Goal: Check status: Check status

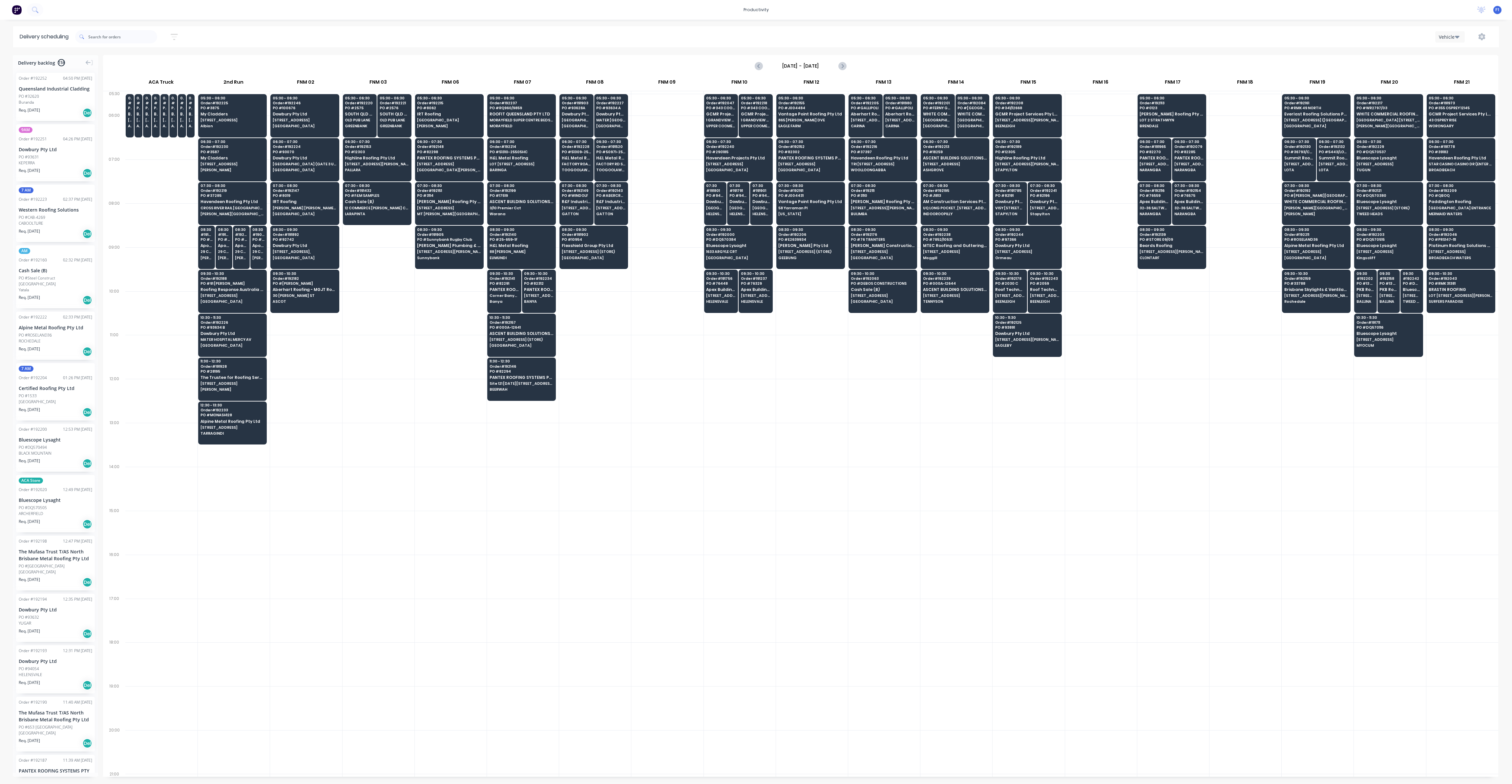
scroll to position [0, 1]
click at [1004, 204] on div "07:30 - 08:30 Order # 191785 PO # 82191 Dowbury Pty Ltd VISY [STREET_ADDRESS][P…" at bounding box center [1010, 200] width 33 height 37
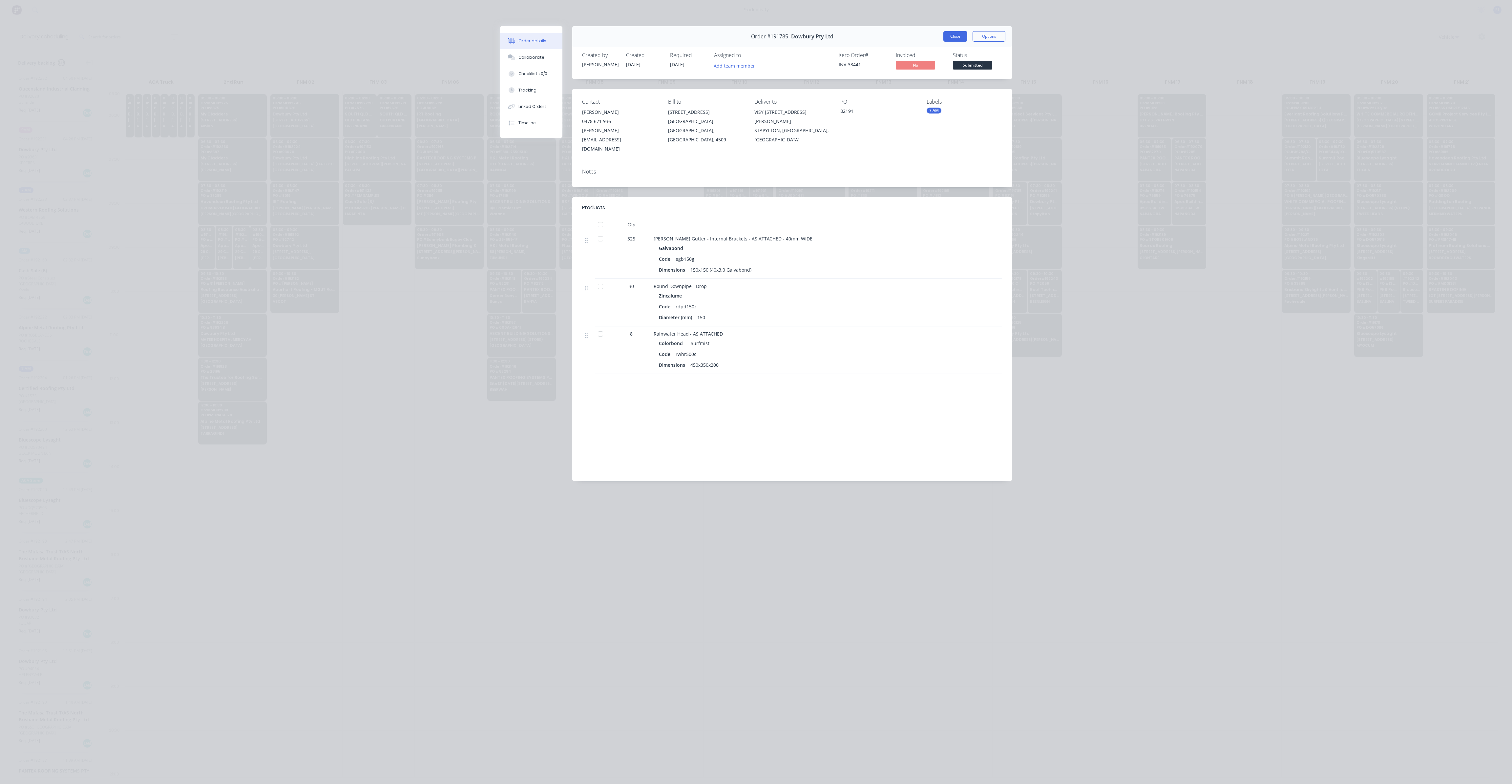
click at [956, 41] on button "Close" at bounding box center [955, 36] width 24 height 11
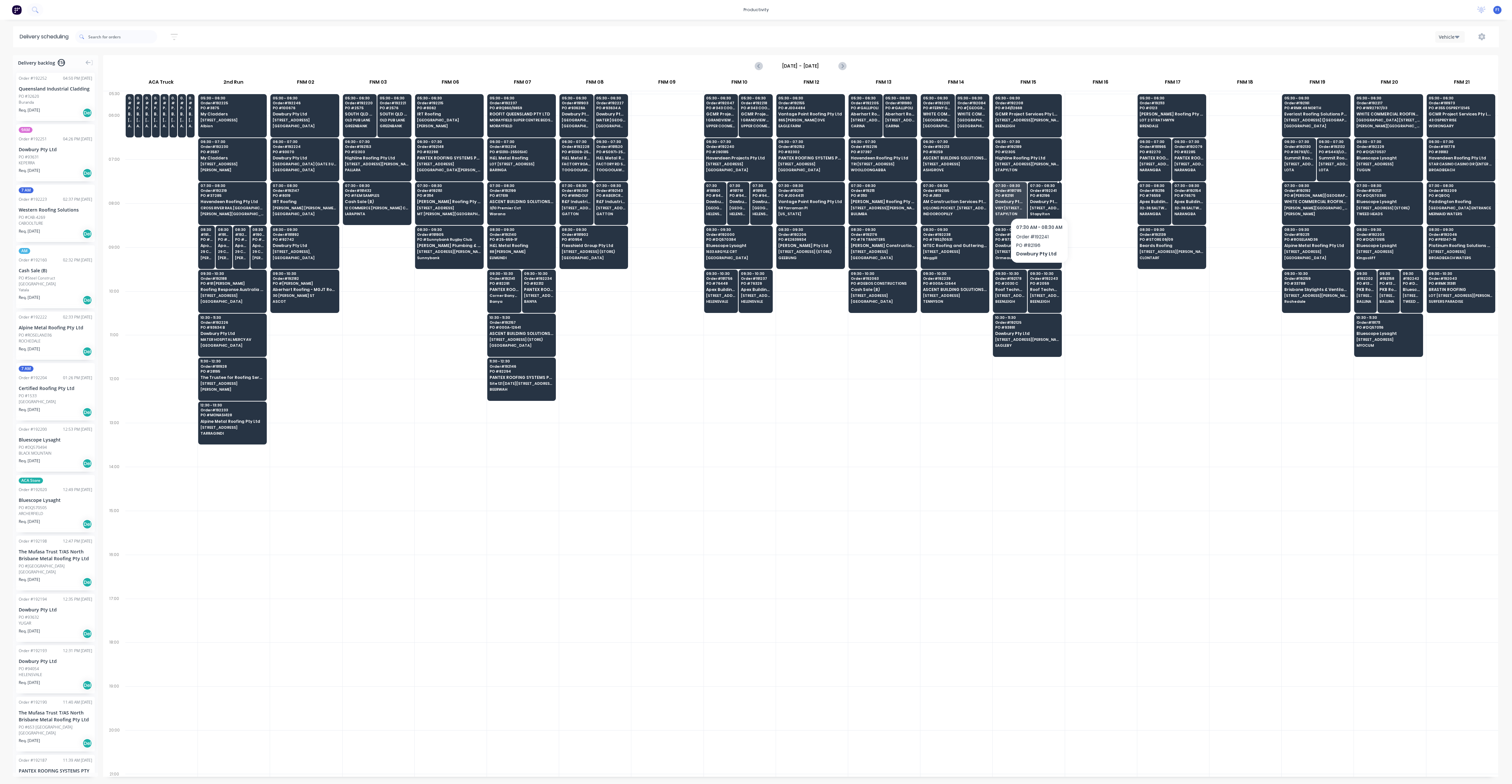
click at [1039, 201] on span "Dowbury Pty Ltd" at bounding box center [1045, 201] width 29 height 4
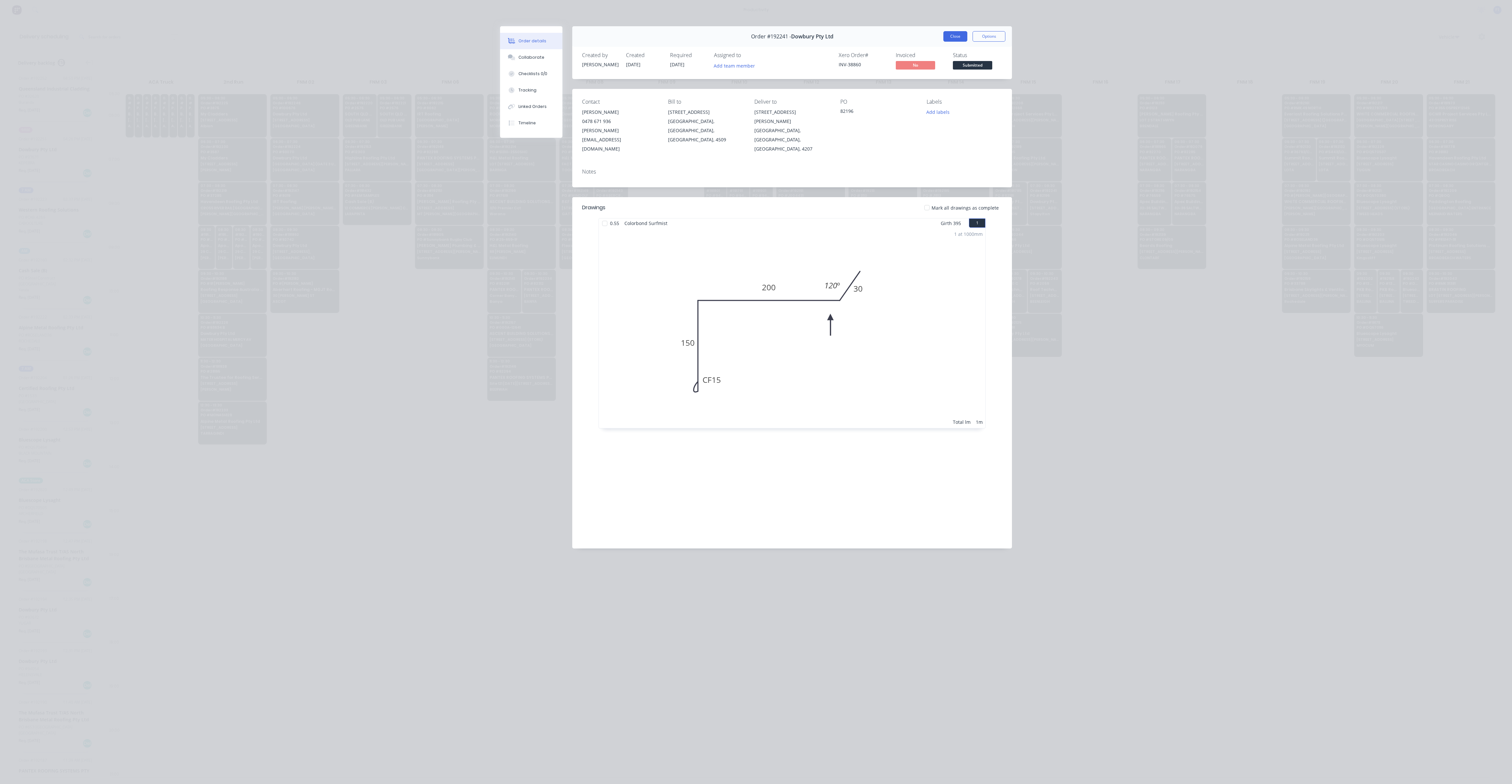
click at [954, 37] on button "Close" at bounding box center [955, 36] width 24 height 11
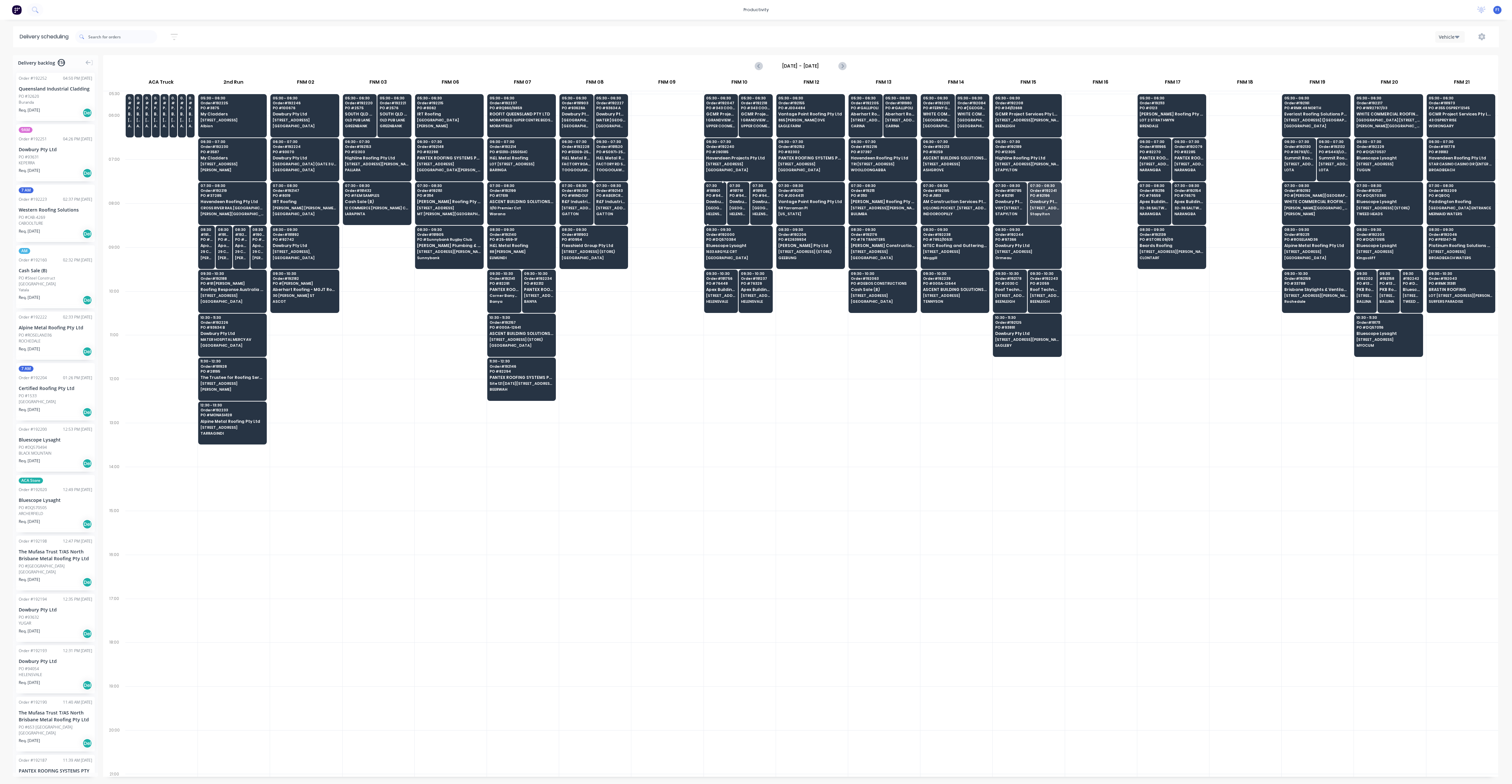
click at [710, 204] on div "07:30 # 191801 PO # 94052 Dowbury Pty Ltd [GEOGRAPHIC_DATA]" at bounding box center [715, 200] width 22 height 37
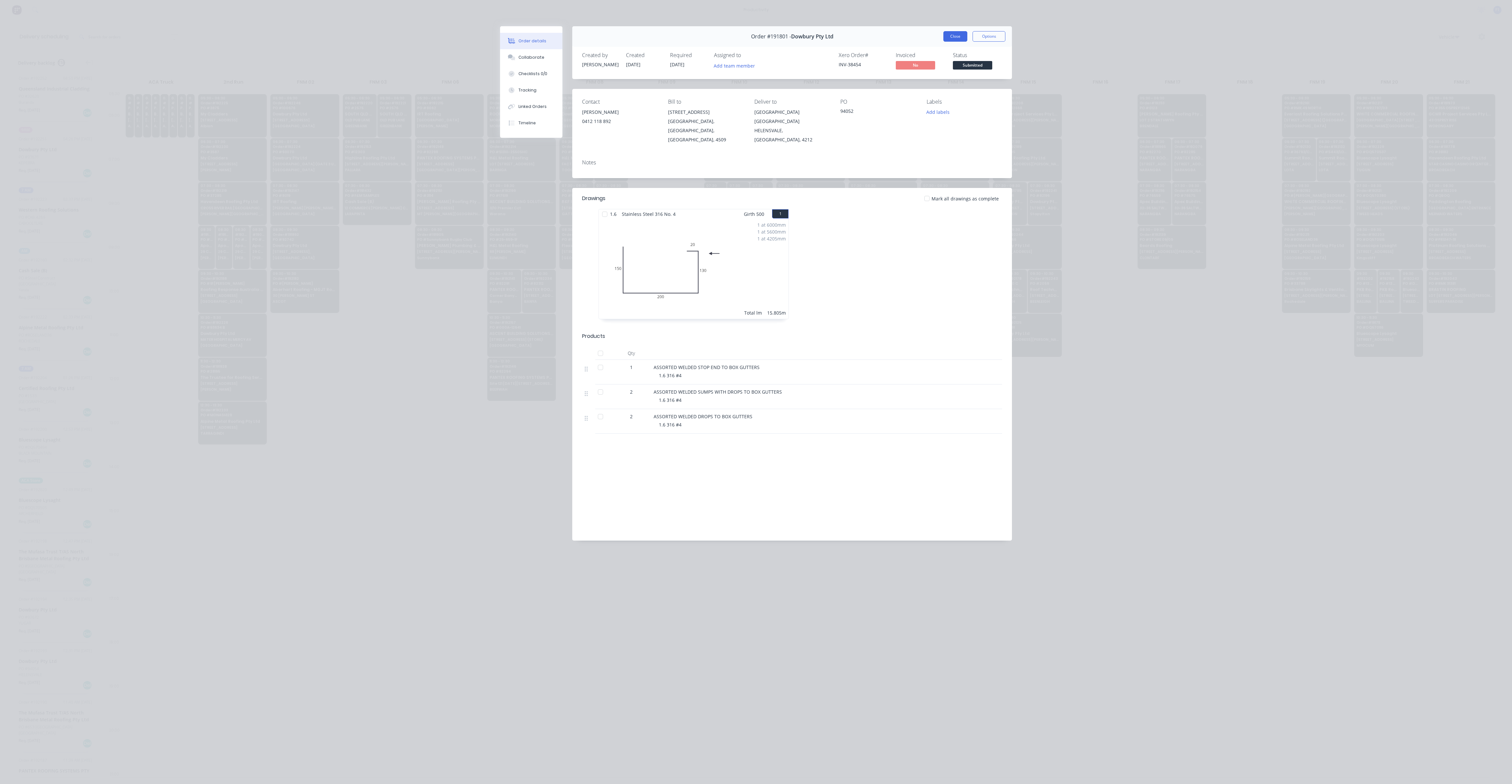
click at [954, 35] on button "Close" at bounding box center [955, 36] width 24 height 11
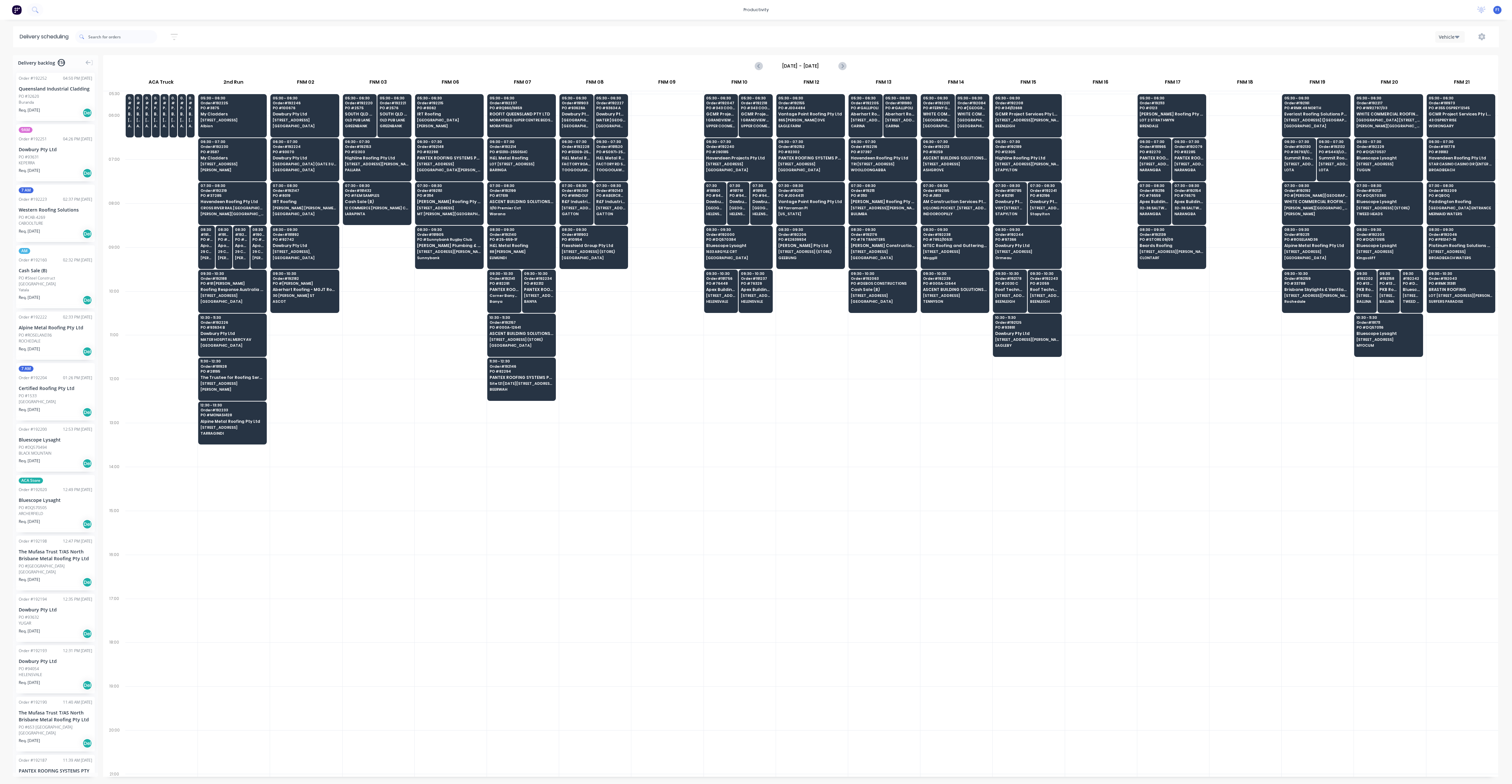
click at [829, 67] on input "[DATE] - [DATE]" at bounding box center [801, 66] width 65 height 10
click at [830, 99] on div "4" at bounding box center [829, 99] width 10 height 10
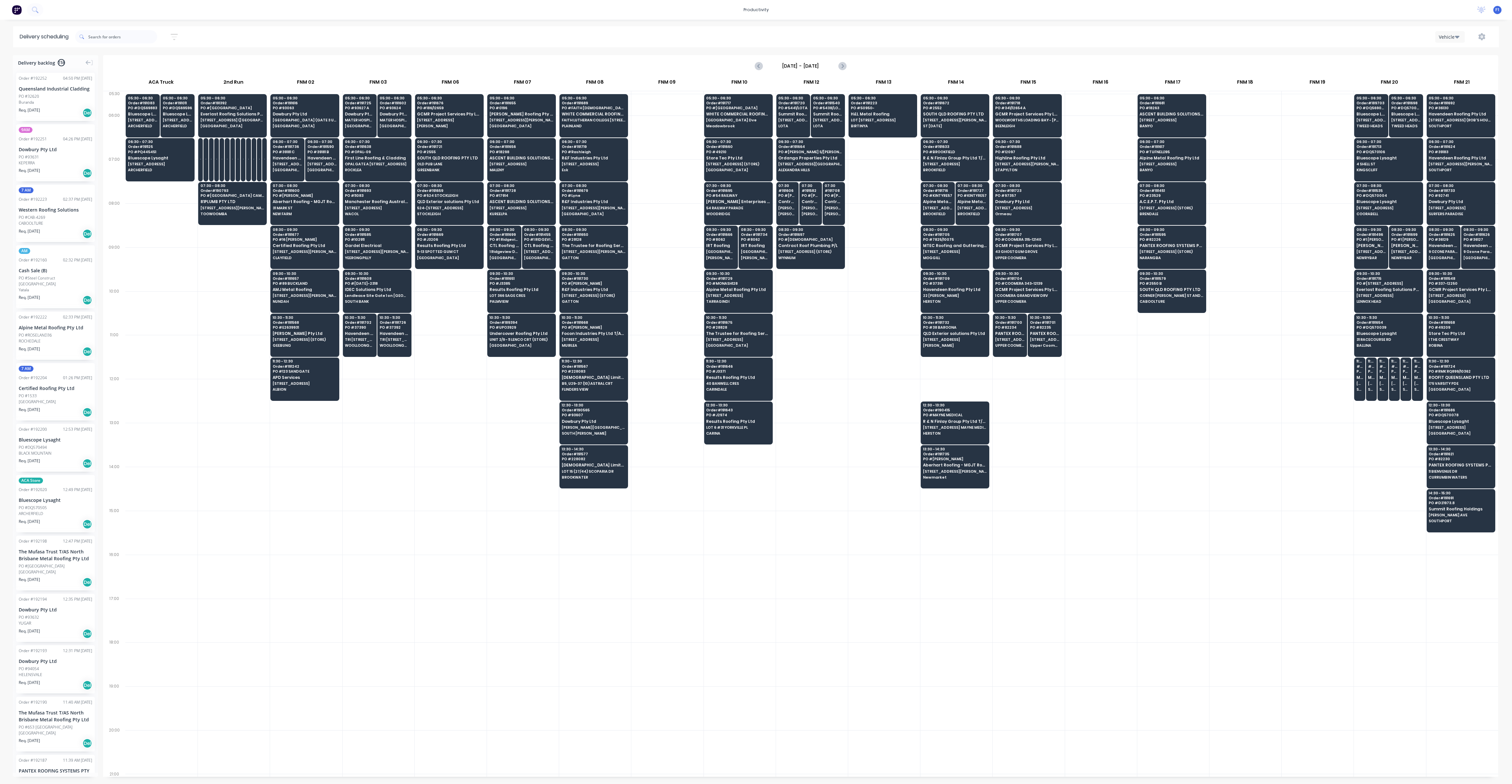
click at [829, 63] on input "[DATE] - [DATE]" at bounding box center [801, 66] width 65 height 10
click at [816, 110] on div "10" at bounding box center [816, 111] width 10 height 10
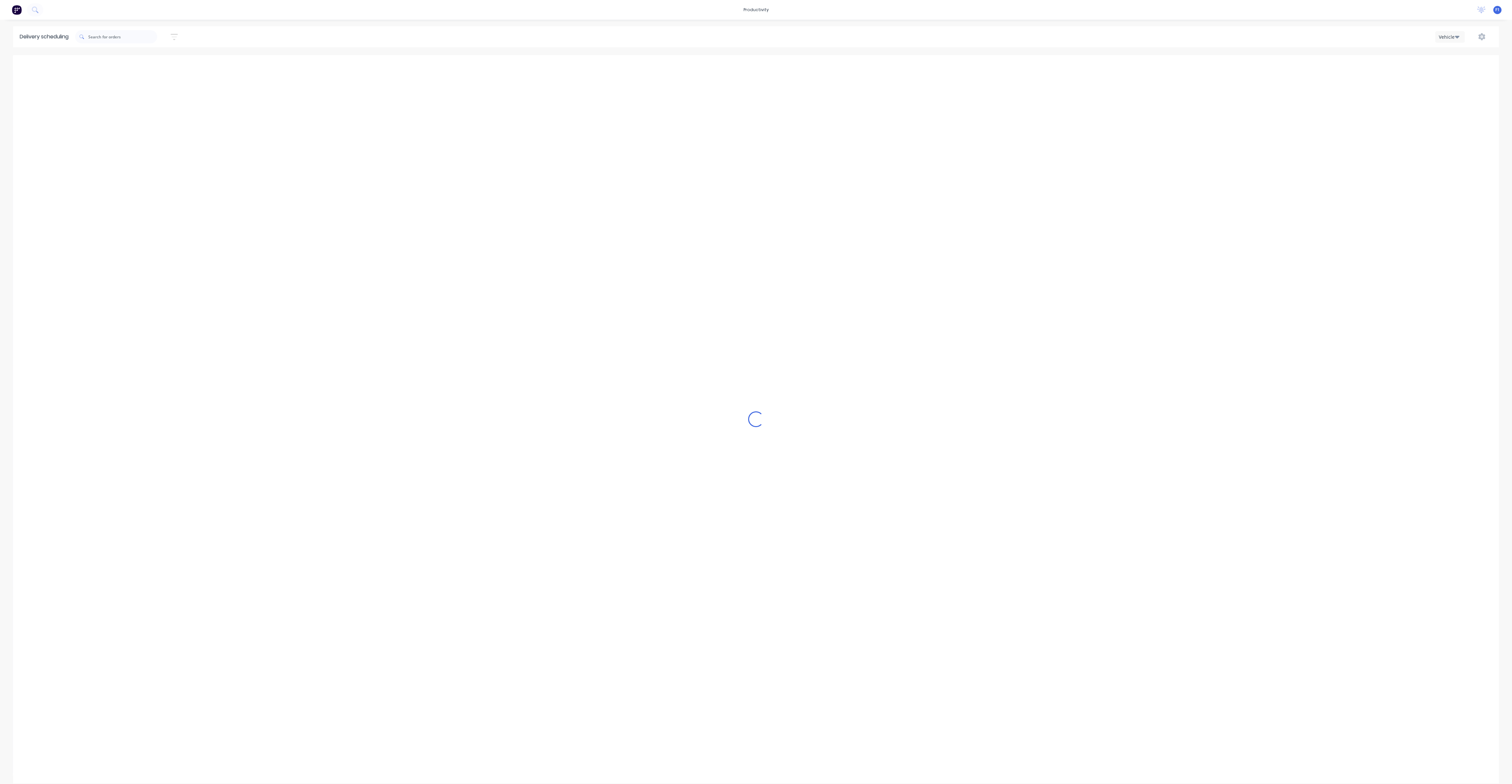
type input "[DATE] - [DATE]"
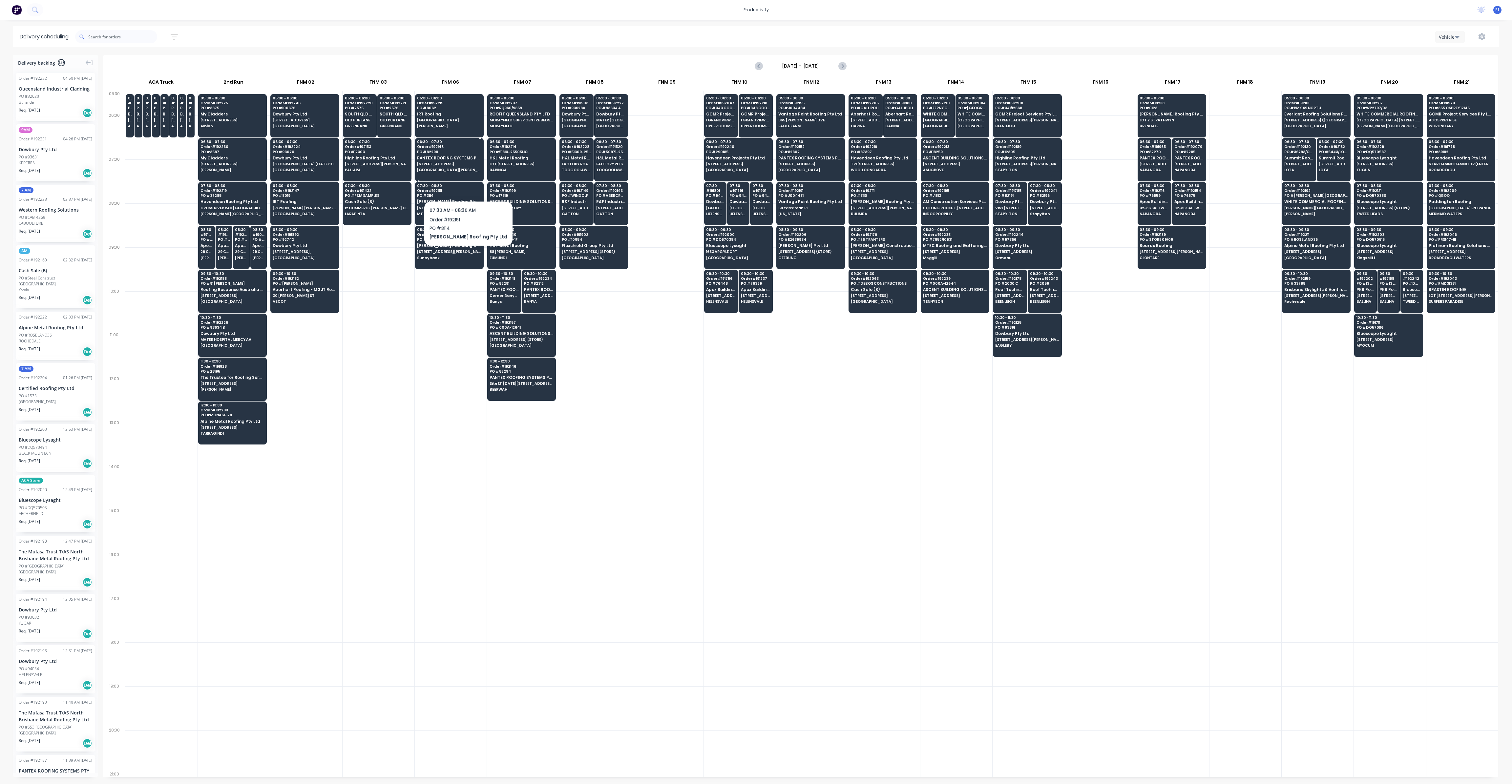
click at [451, 158] on span "PANTEX ROOFING SYSTEMS PTY LTD" at bounding box center [449, 158] width 63 height 4
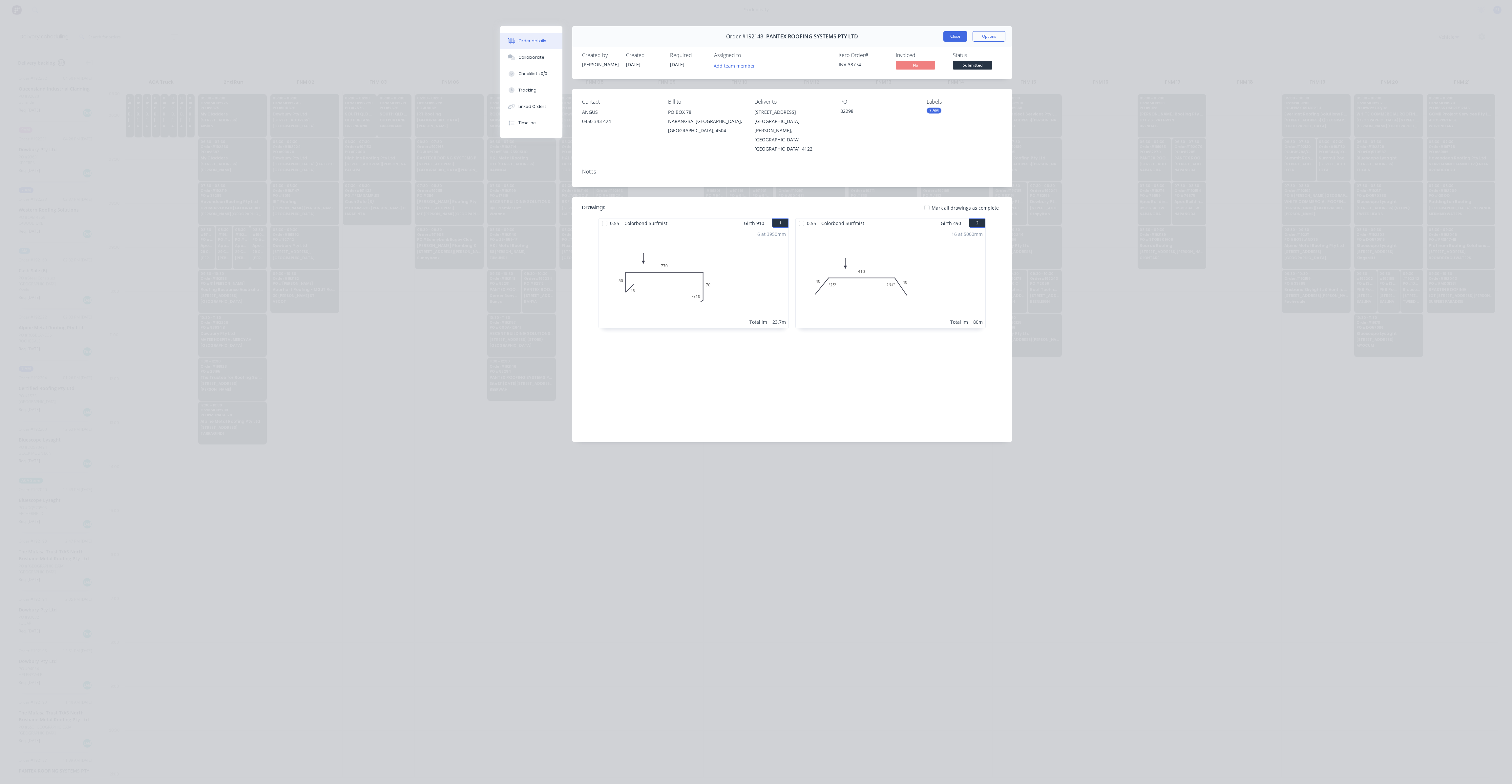
click at [960, 38] on button "Close" at bounding box center [955, 36] width 24 height 11
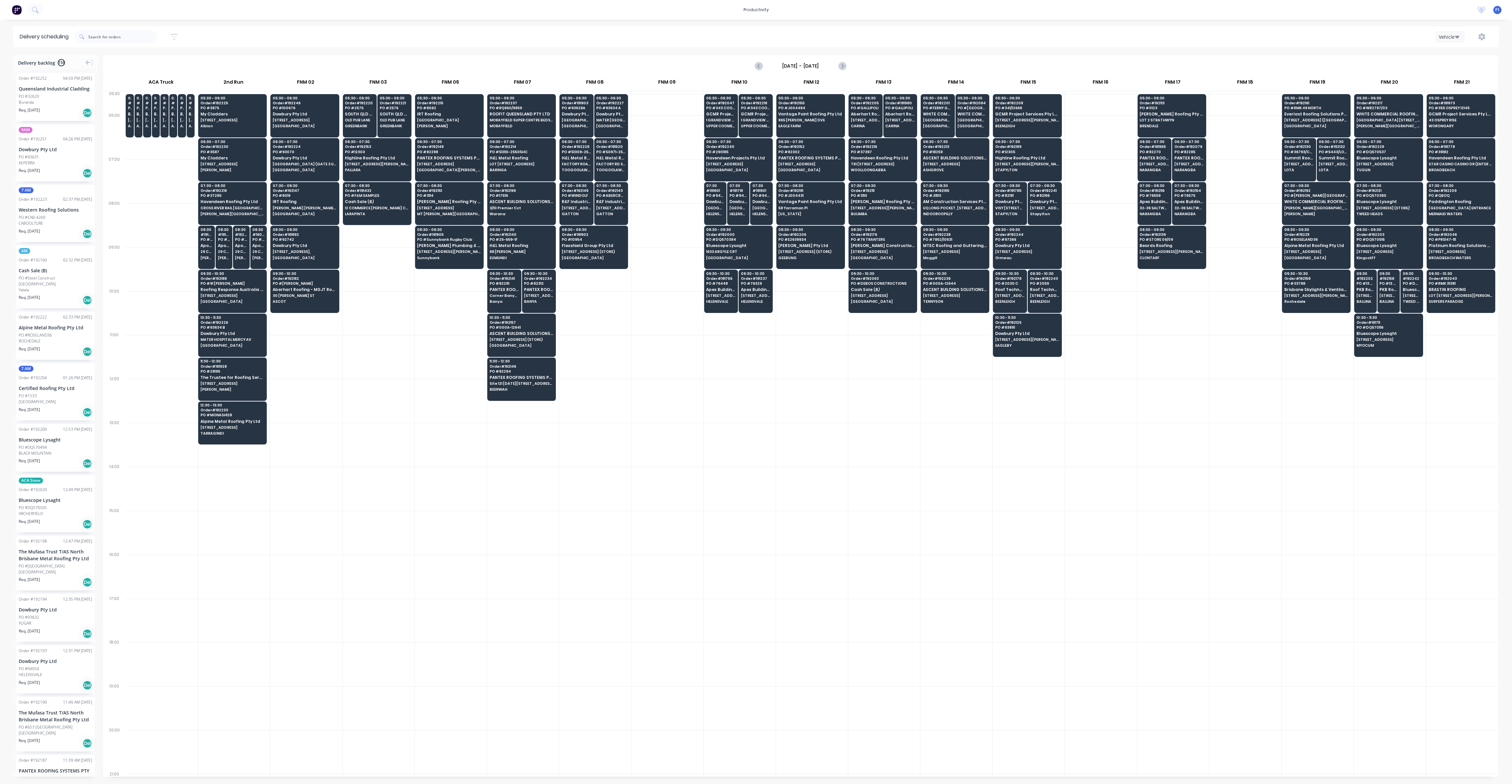
click at [765, 352] on div at bounding box center [740, 357] width 72 height 44
click at [1013, 207] on span "VISY [STREET_ADDRESS][PERSON_NAME]" at bounding box center [1010, 208] width 29 height 4
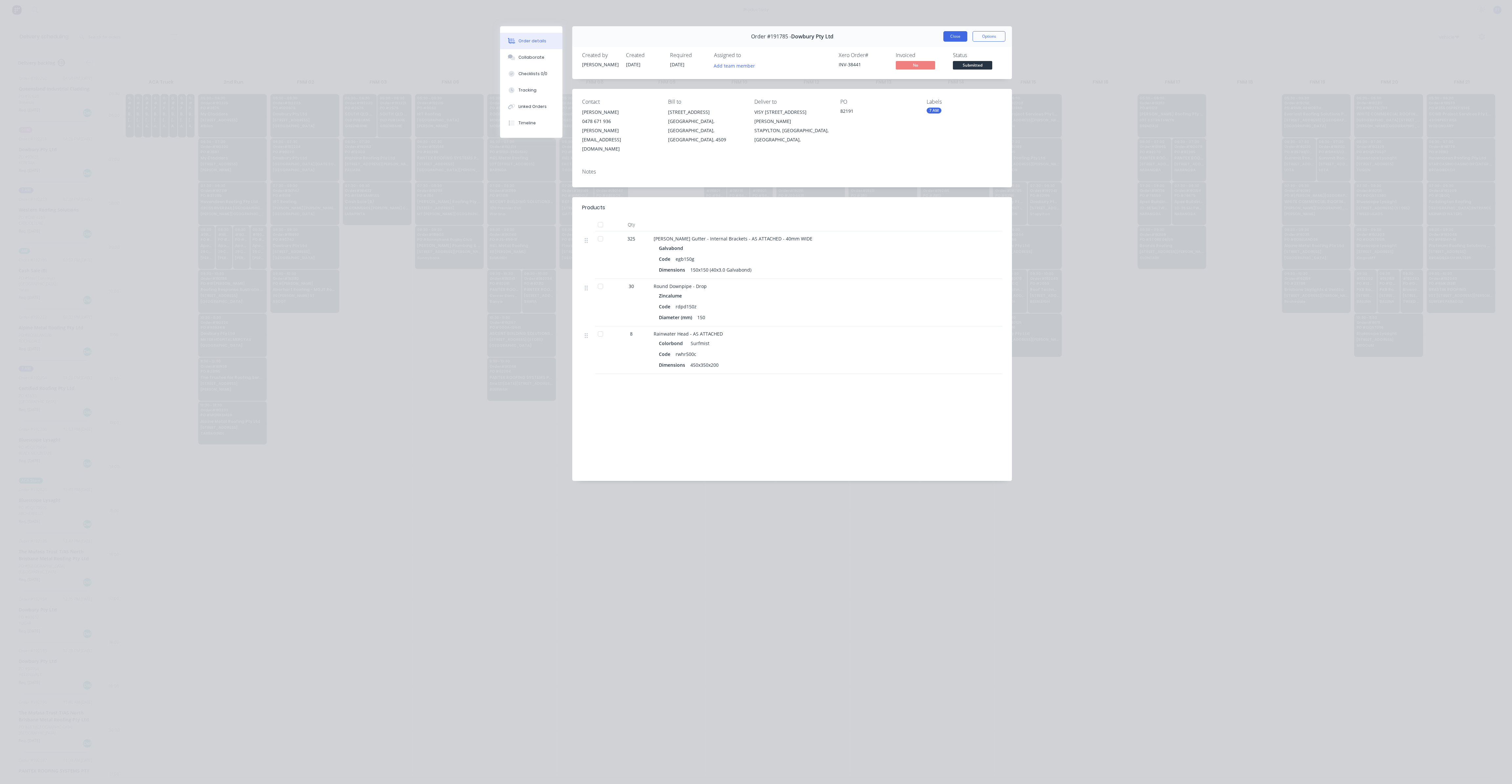
click at [955, 38] on button "Close" at bounding box center [955, 36] width 24 height 11
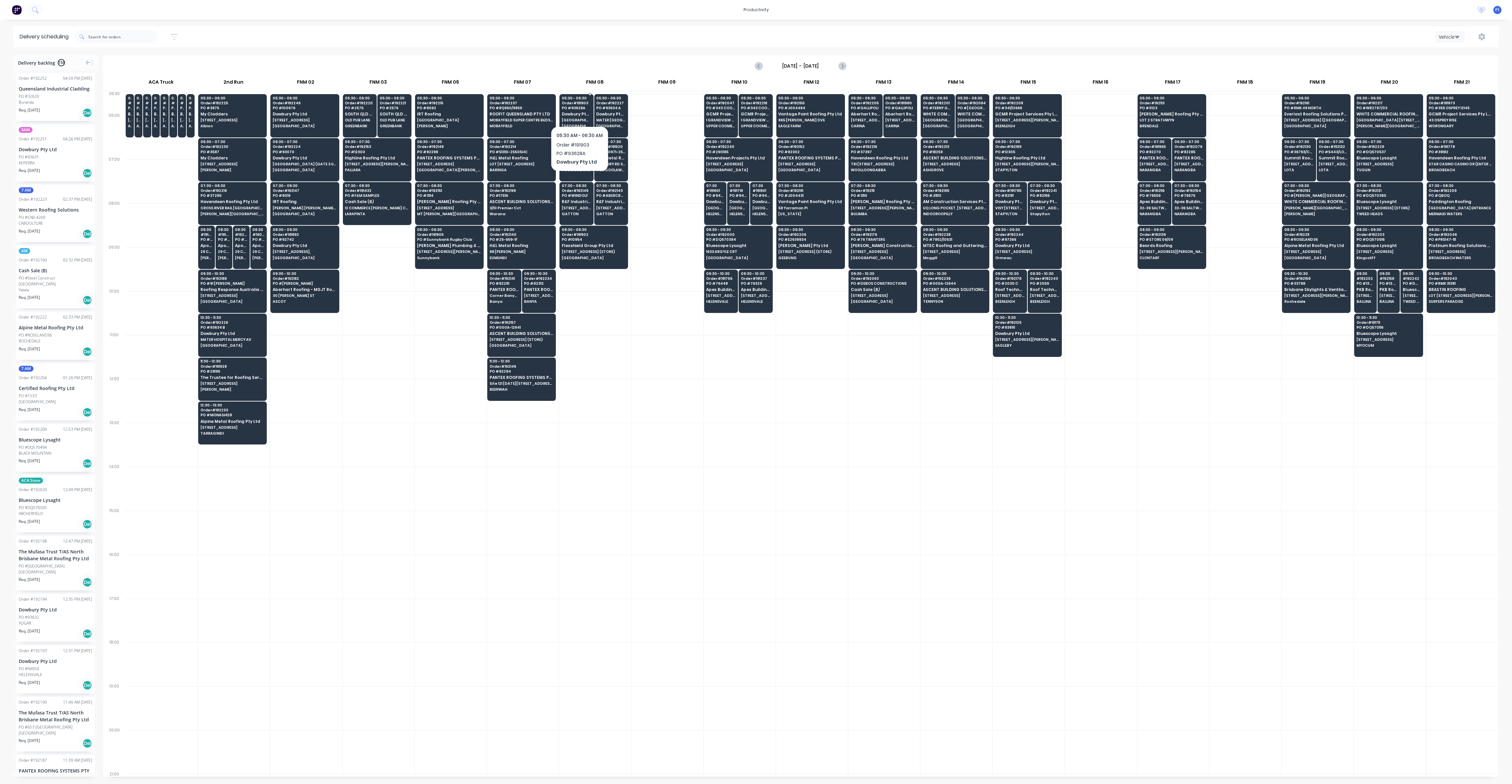
click at [579, 109] on span "PO # 93628A" at bounding box center [576, 108] width 29 height 4
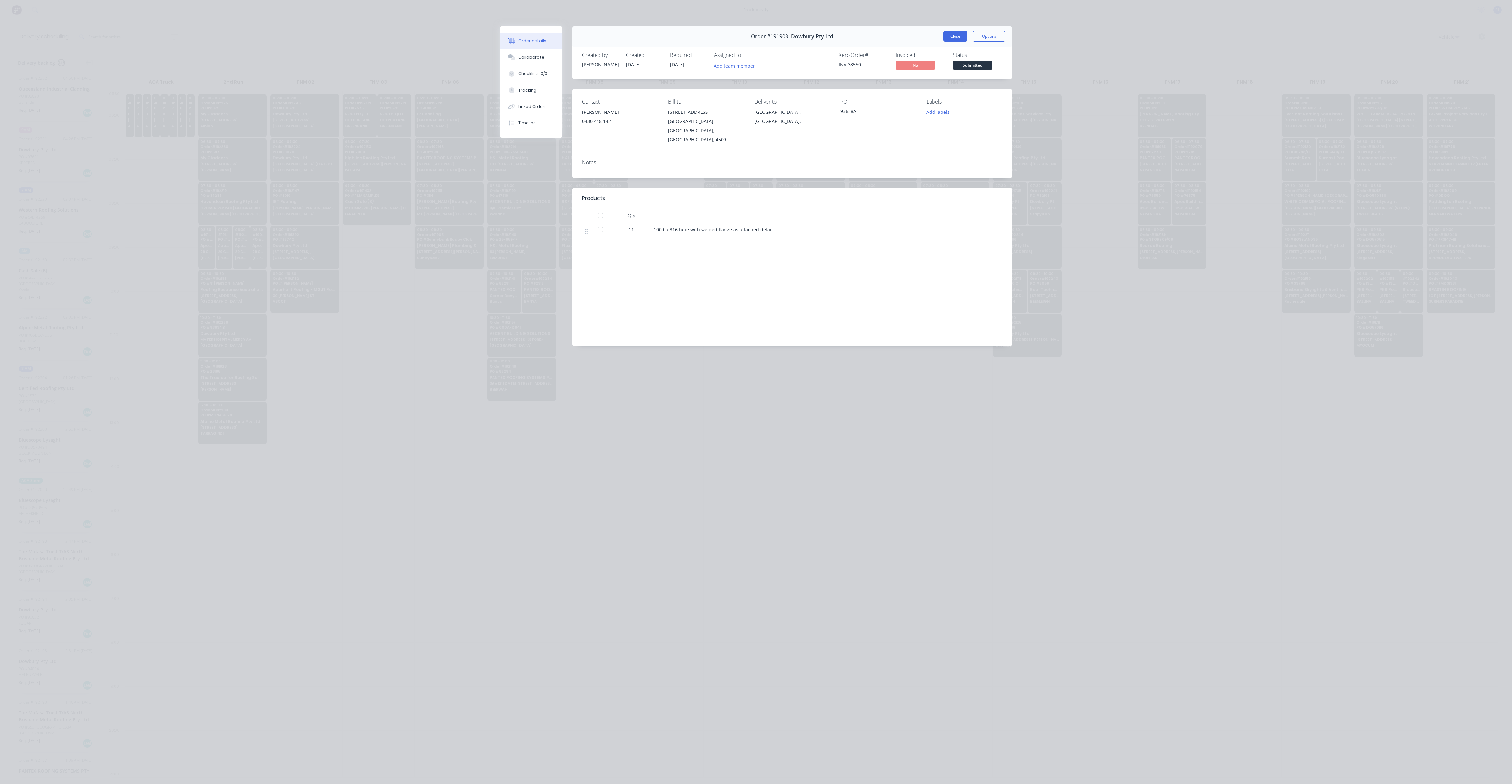
click at [951, 38] on button "Close" at bounding box center [955, 36] width 24 height 11
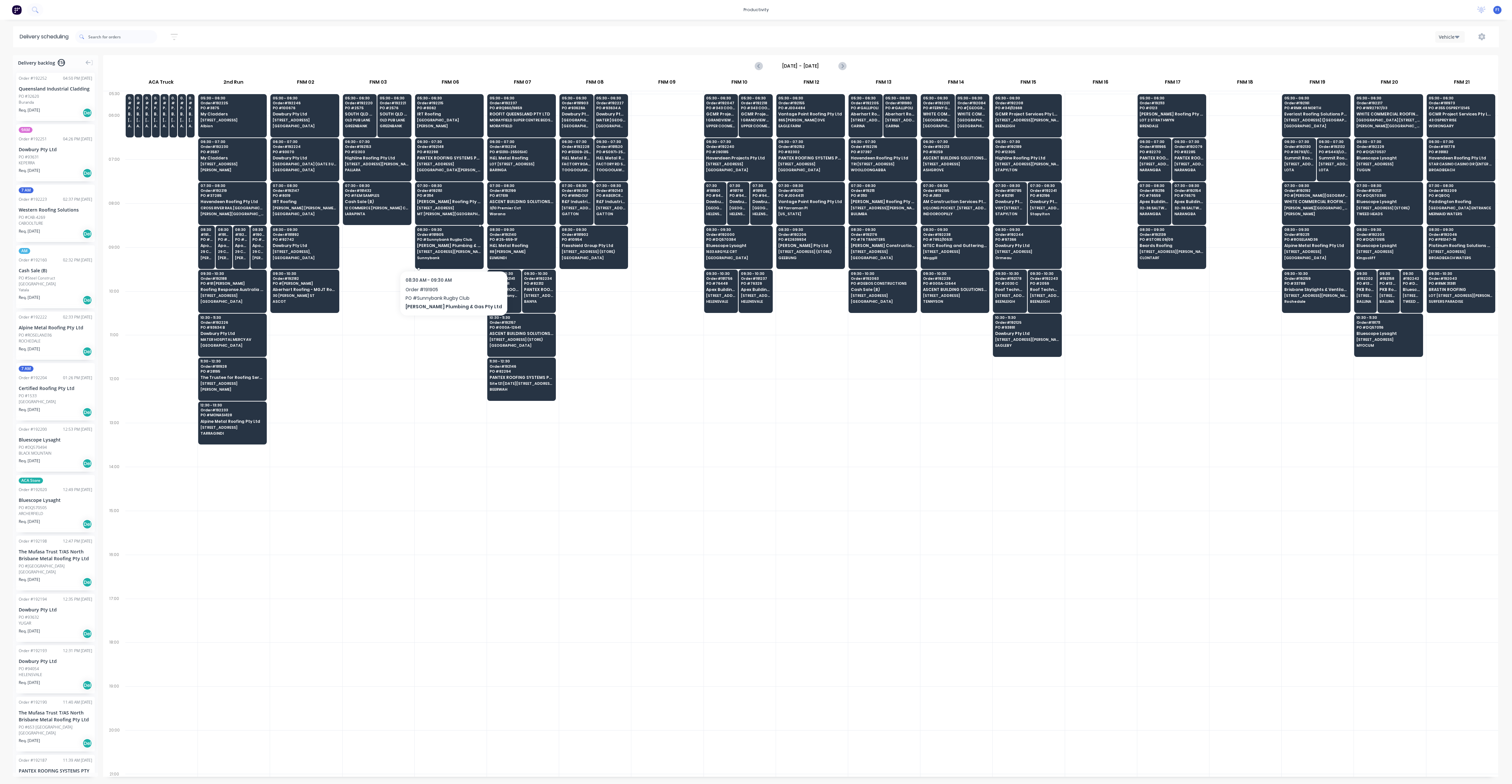
click at [438, 252] on span "[STREET_ADDRESS][PERSON_NAME]" at bounding box center [449, 251] width 63 height 4
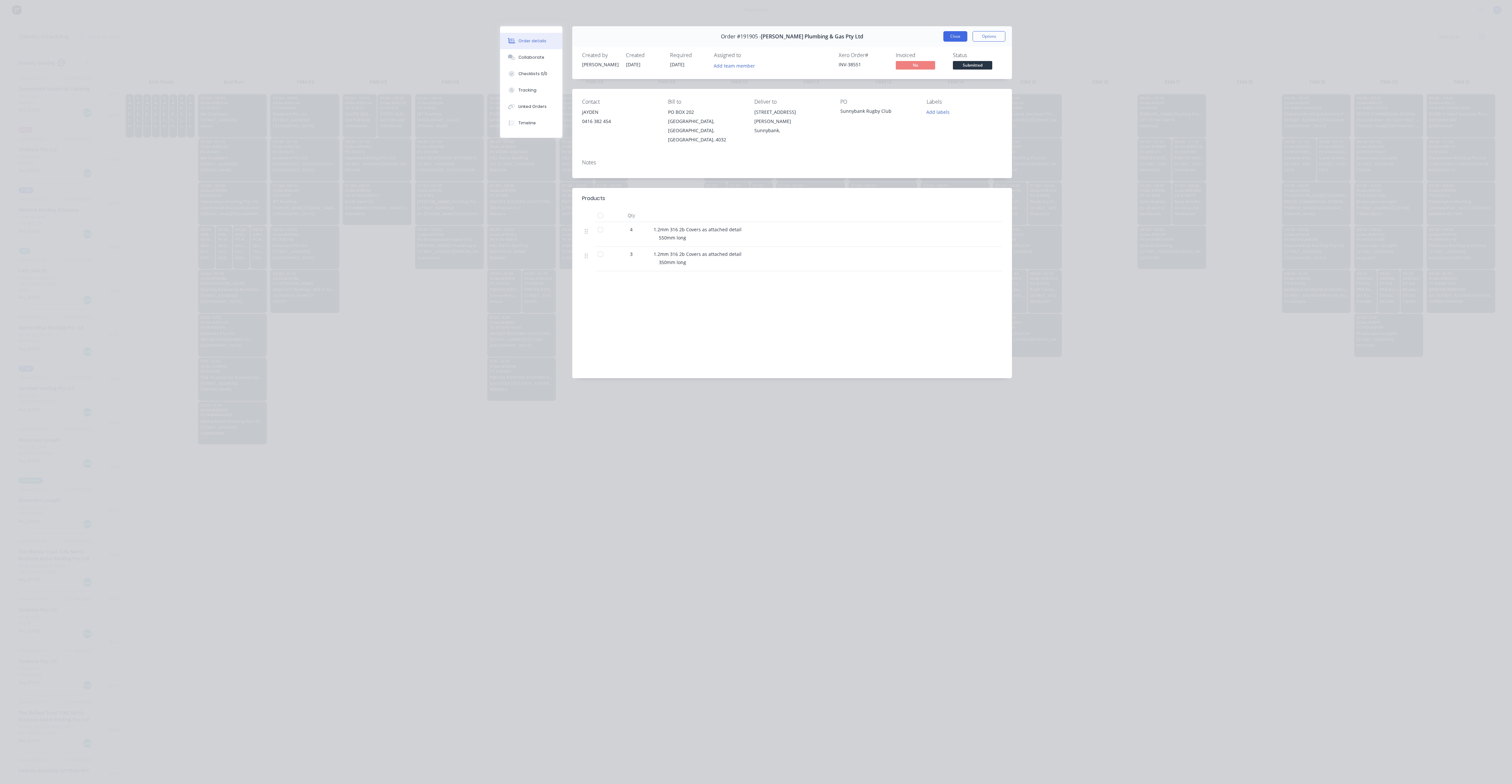
click at [957, 35] on button "Close" at bounding box center [955, 36] width 24 height 11
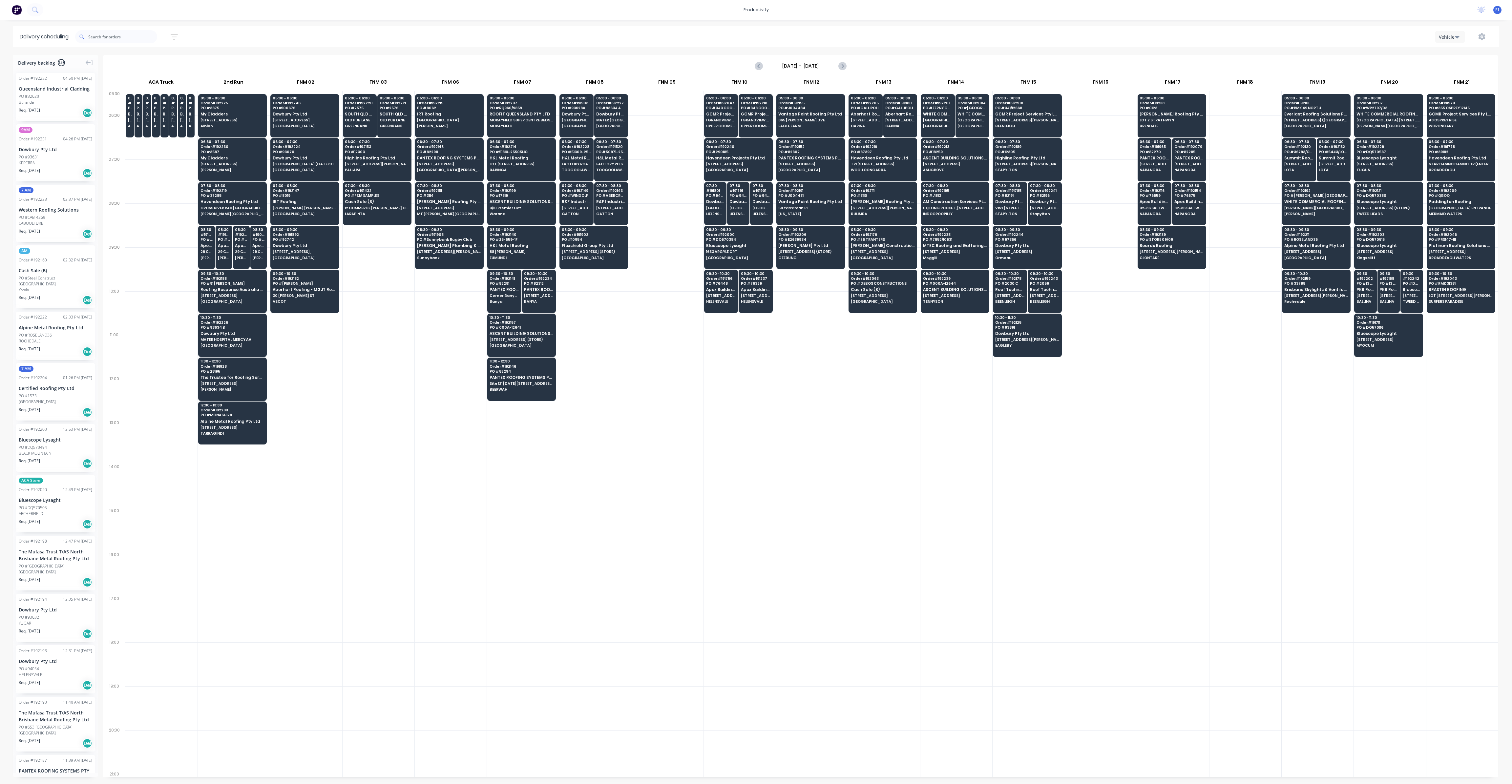
click at [343, 339] on div at bounding box center [379, 357] width 72 height 44
